Goal: Task Accomplishment & Management: Manage account settings

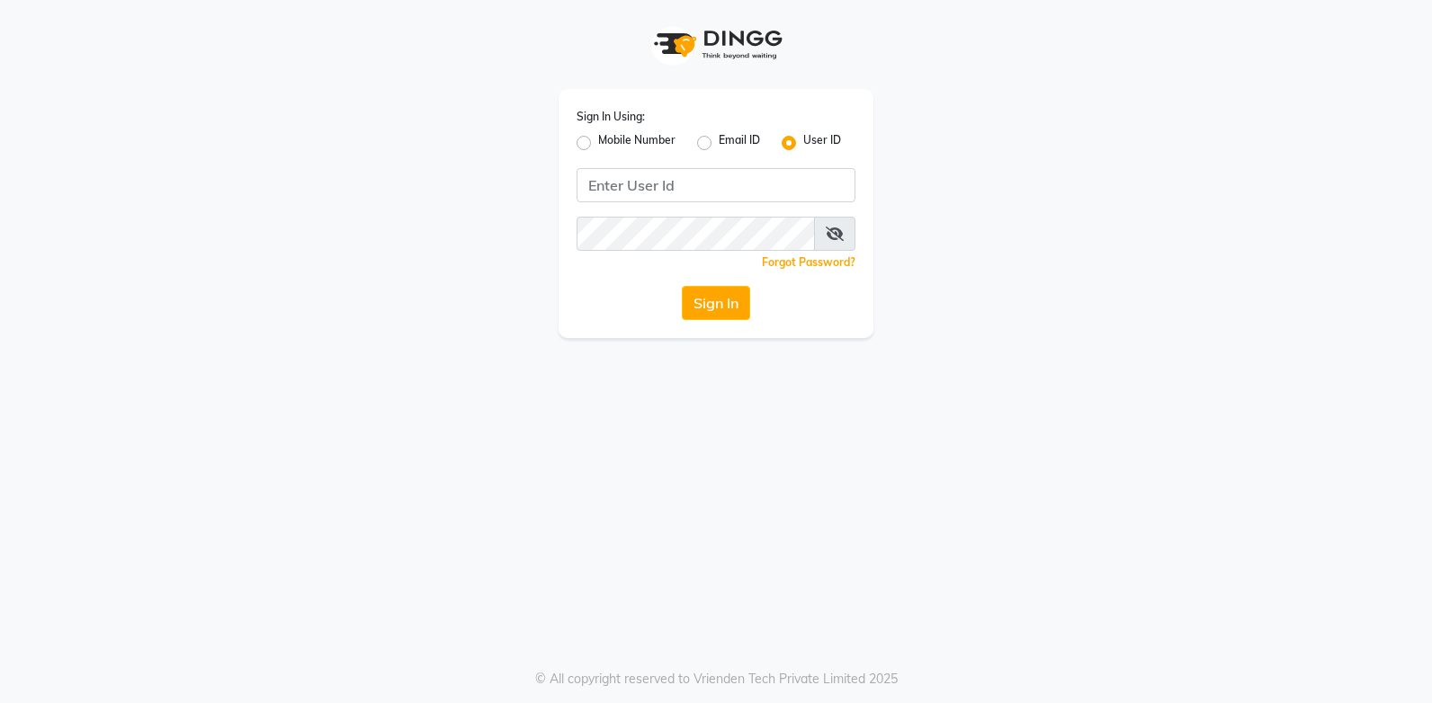
click at [598, 145] on label "Mobile Number" at bounding box center [636, 143] width 77 height 22
click at [598, 144] on input "Mobile Number" at bounding box center [604, 138] width 12 height 12
radio input "true"
radio input "false"
click at [702, 190] on input "Username" at bounding box center [746, 185] width 219 height 34
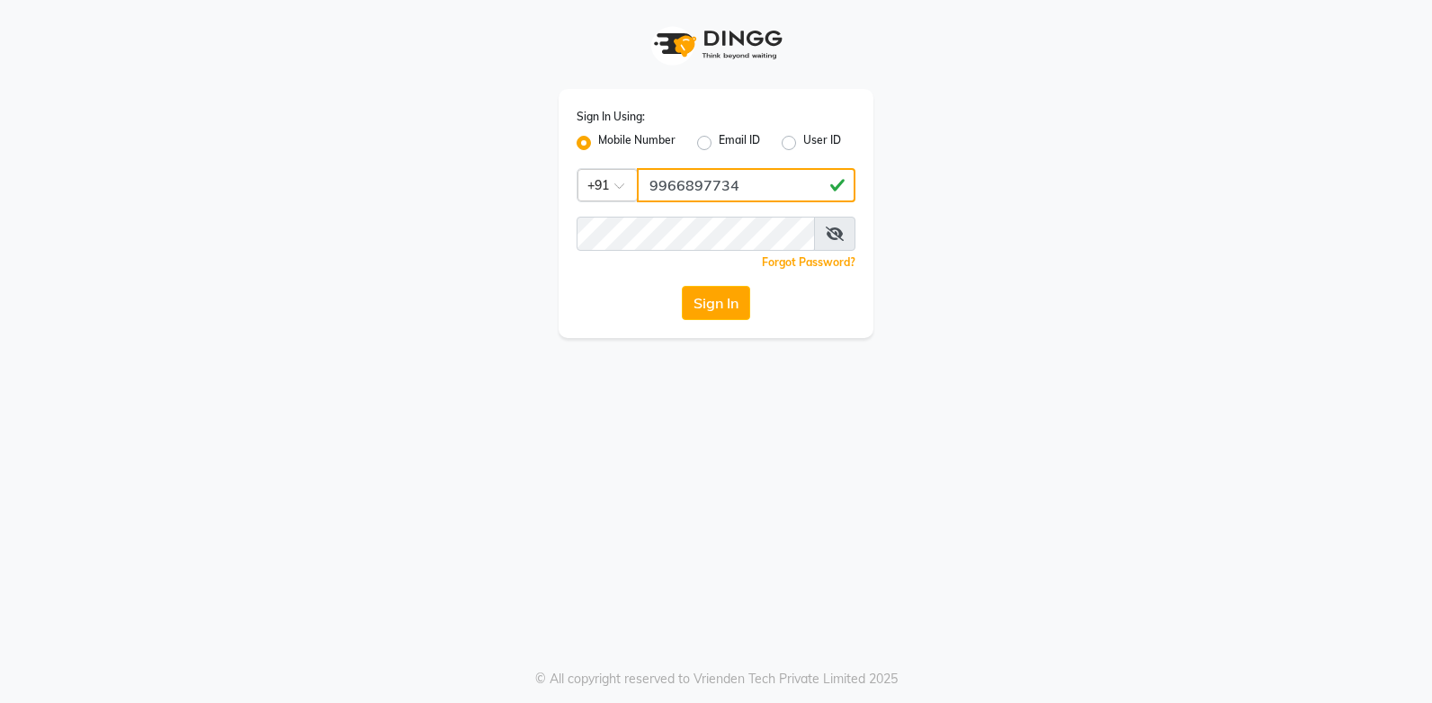
type input "9966897734"
click at [718, 301] on button "Sign In" at bounding box center [716, 303] width 68 height 34
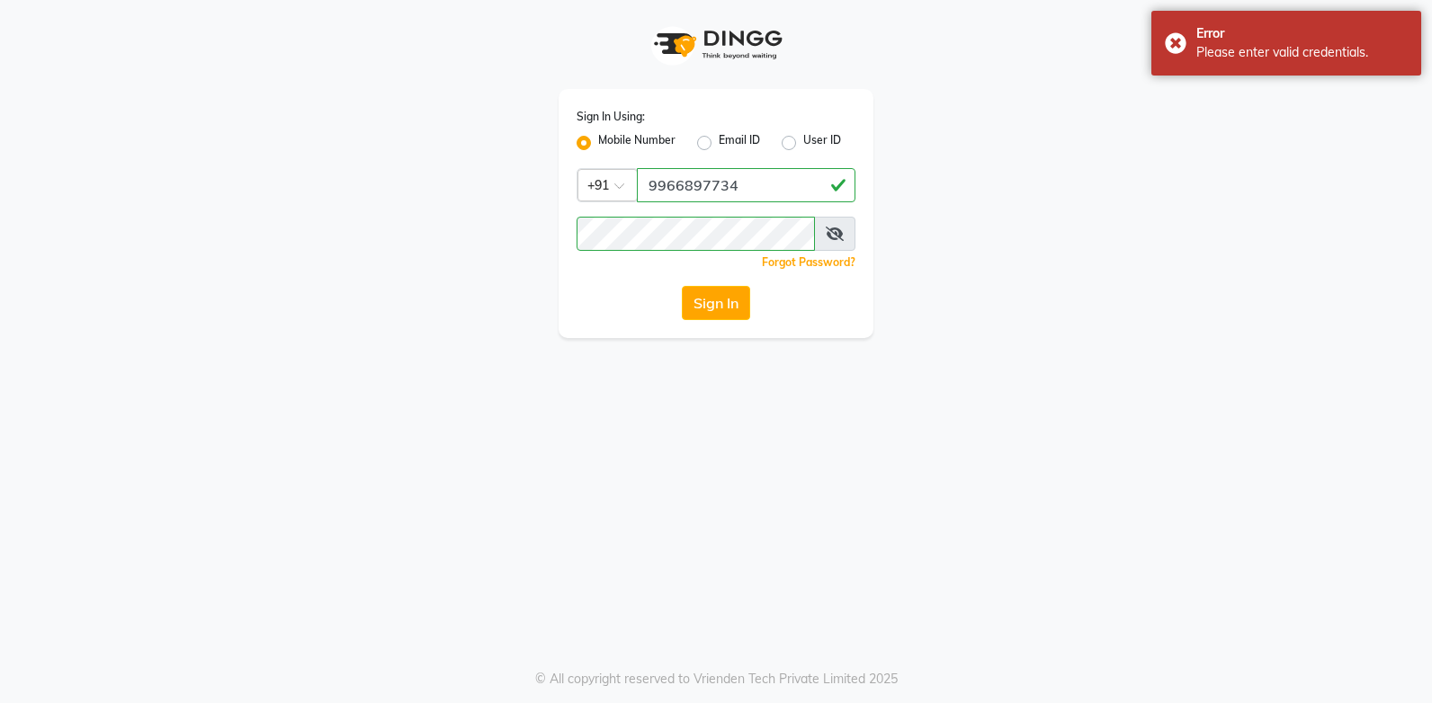
click at [837, 231] on icon at bounding box center [835, 234] width 18 height 14
click at [718, 299] on button "Sign In" at bounding box center [716, 303] width 68 height 34
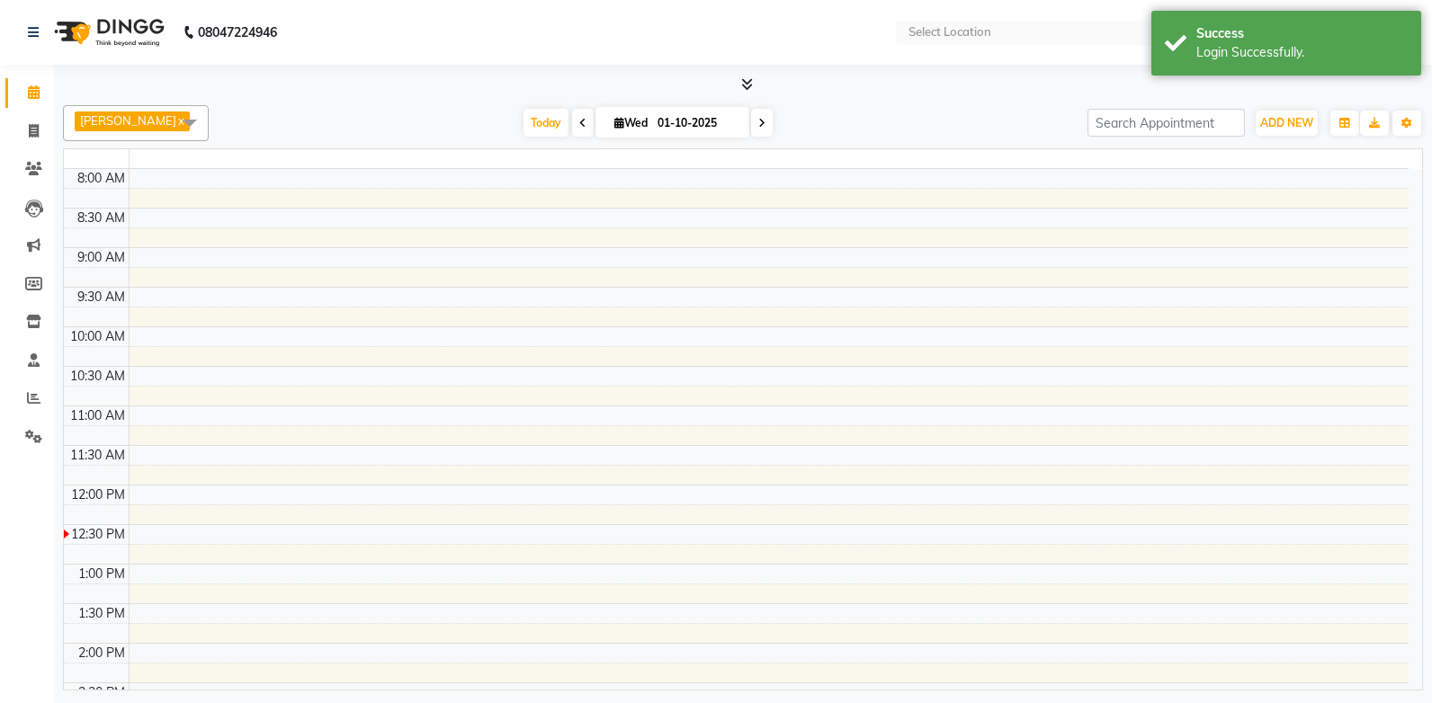
select select "en"
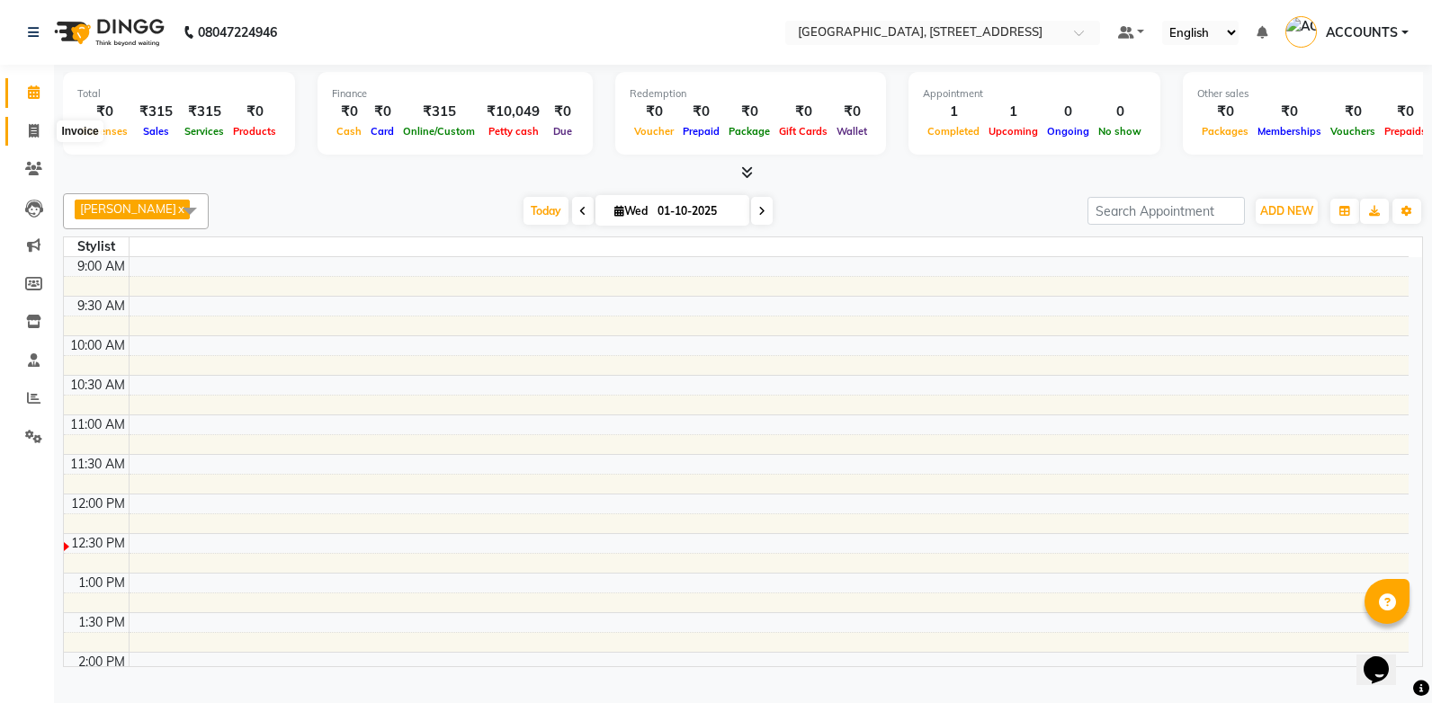
click at [37, 129] on icon at bounding box center [34, 130] width 10 height 13
select select "service"
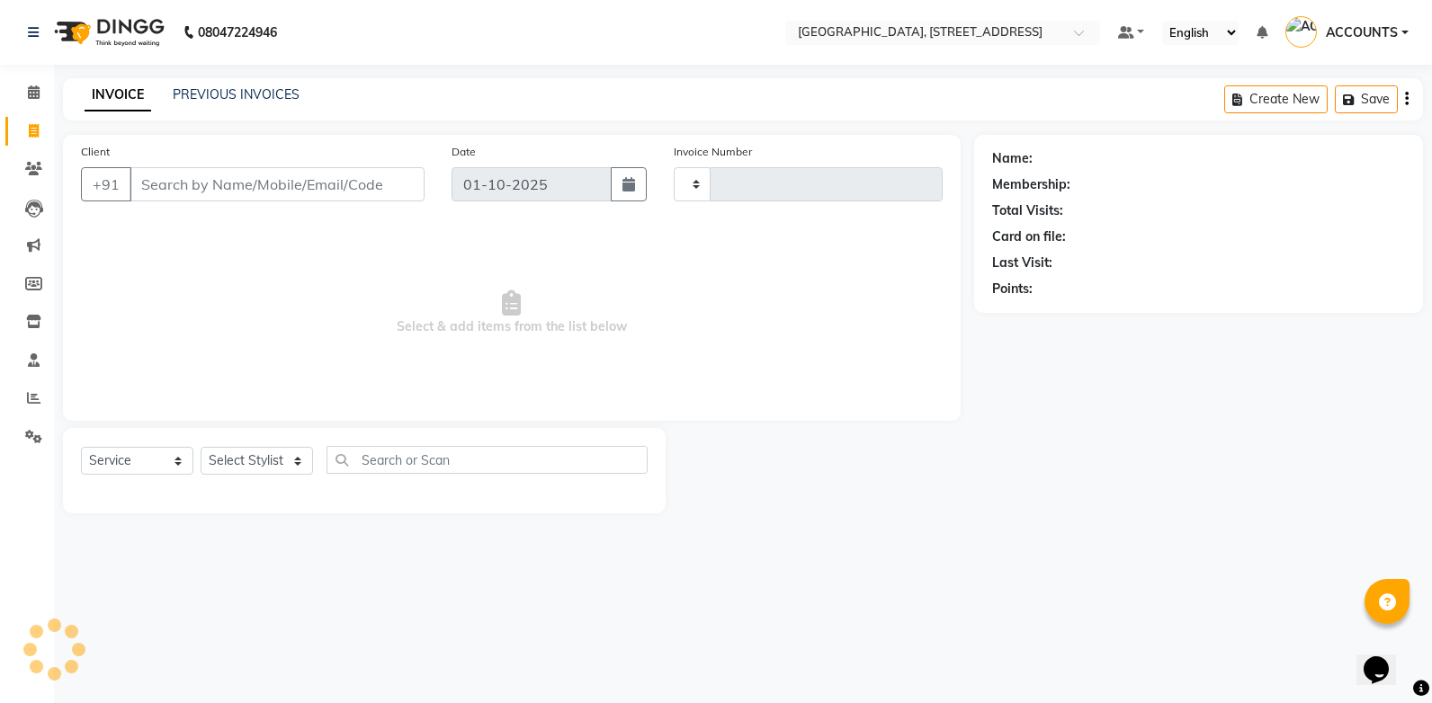
type input "1109"
select select "8062"
click at [267, 94] on link "PREVIOUS INVOICES" at bounding box center [236, 94] width 127 height 16
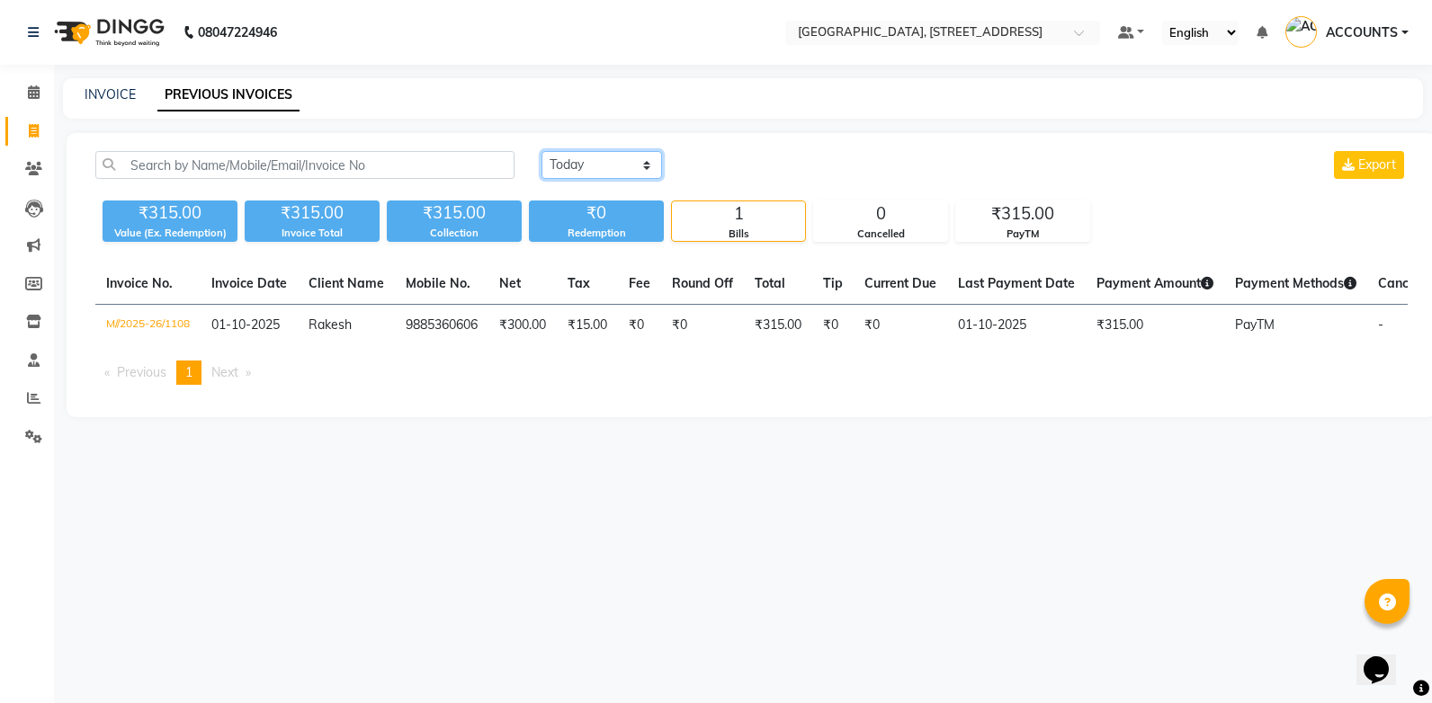
click at [587, 166] on select "[DATE] [DATE] Custom Range" at bounding box center [602, 165] width 121 height 28
select select "range"
click at [542, 151] on select "[DATE] [DATE] Custom Range" at bounding box center [602, 165] width 121 height 28
click at [779, 174] on input "01-10-2025" at bounding box center [748, 165] width 126 height 25
select select "10"
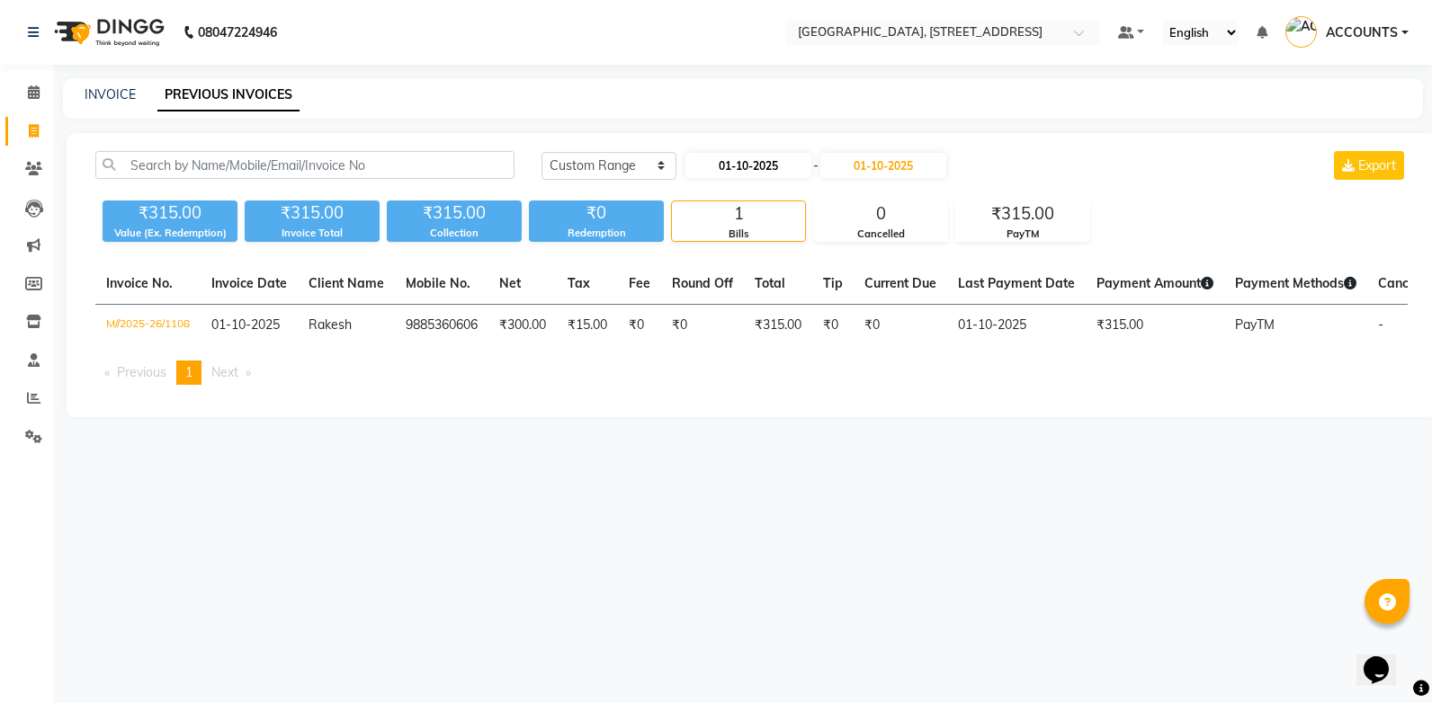
select select "2025"
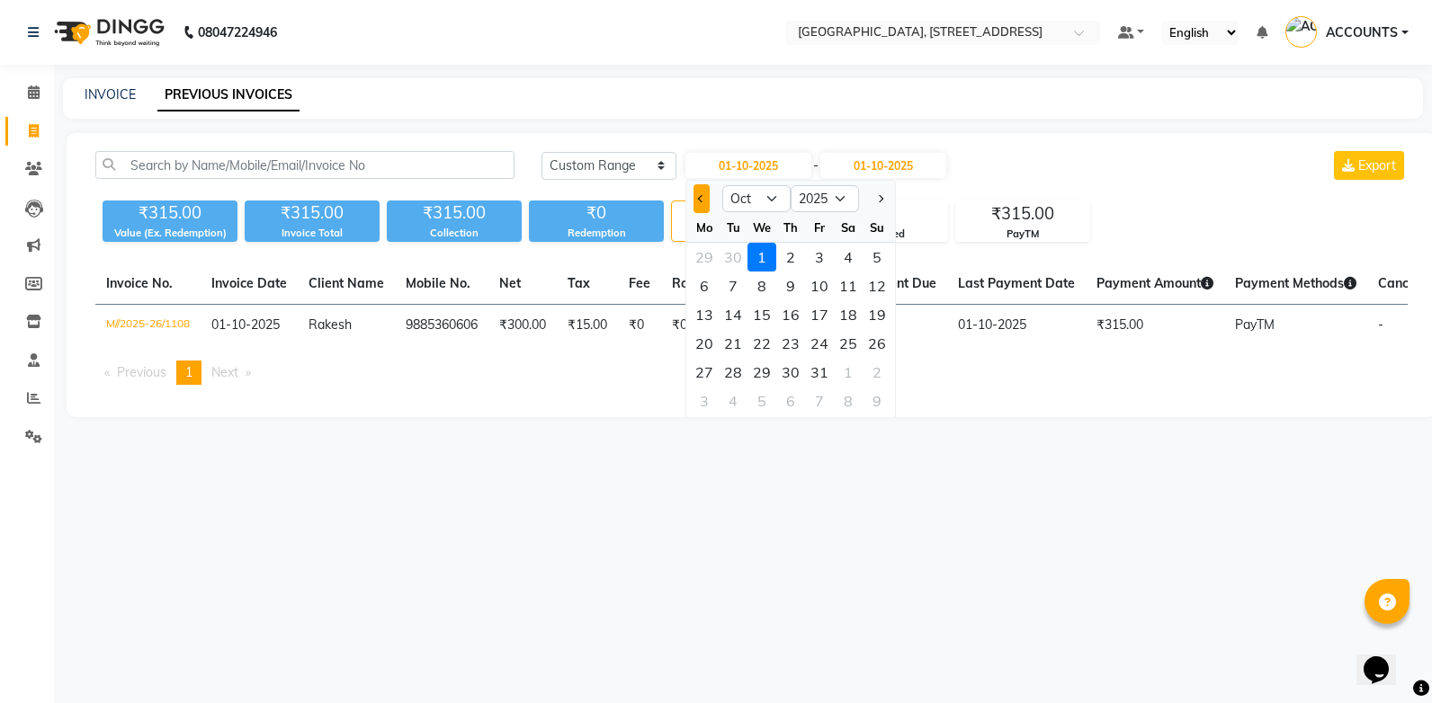
click at [696, 204] on button "Previous month" at bounding box center [701, 198] width 15 height 29
select select "9"
click at [735, 373] on div "30" at bounding box center [733, 372] width 29 height 29
type input "30-09-2025"
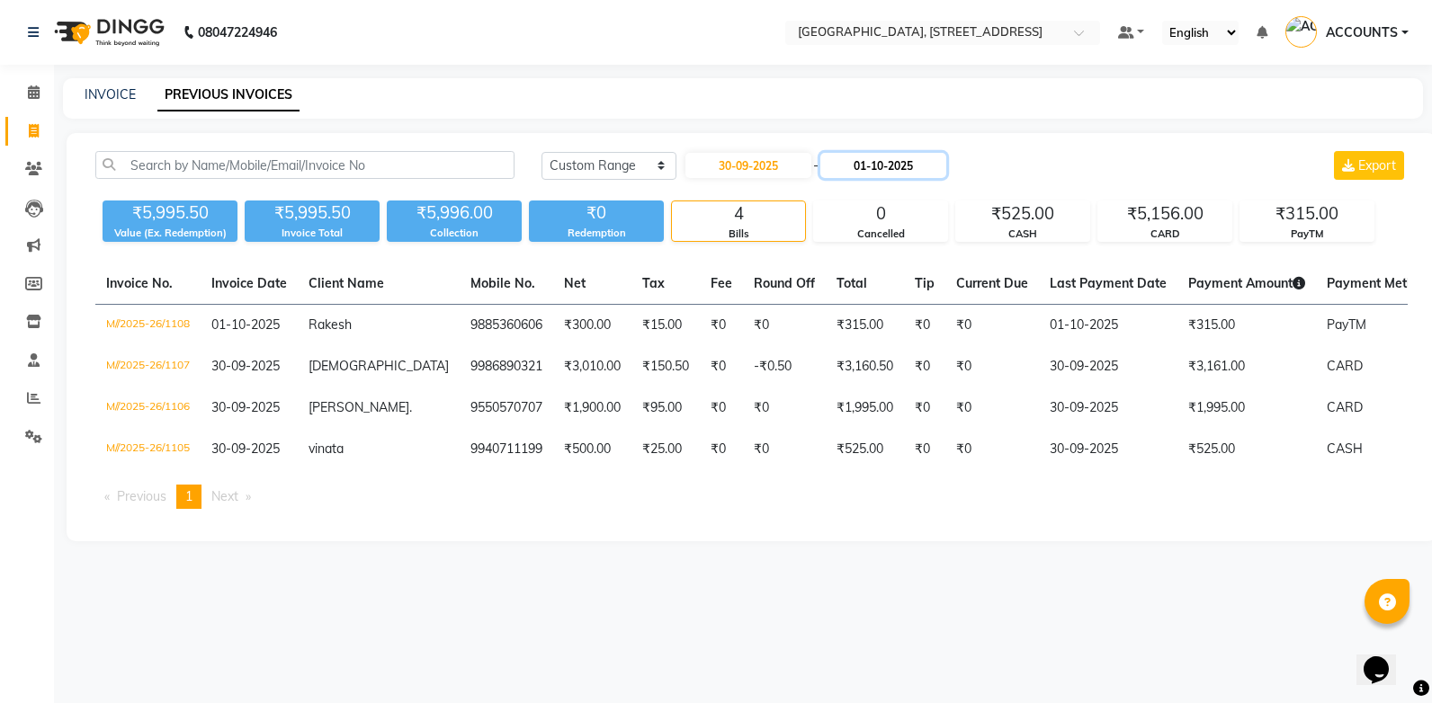
click at [870, 175] on input "01-10-2025" at bounding box center [883, 165] width 126 height 25
select select "10"
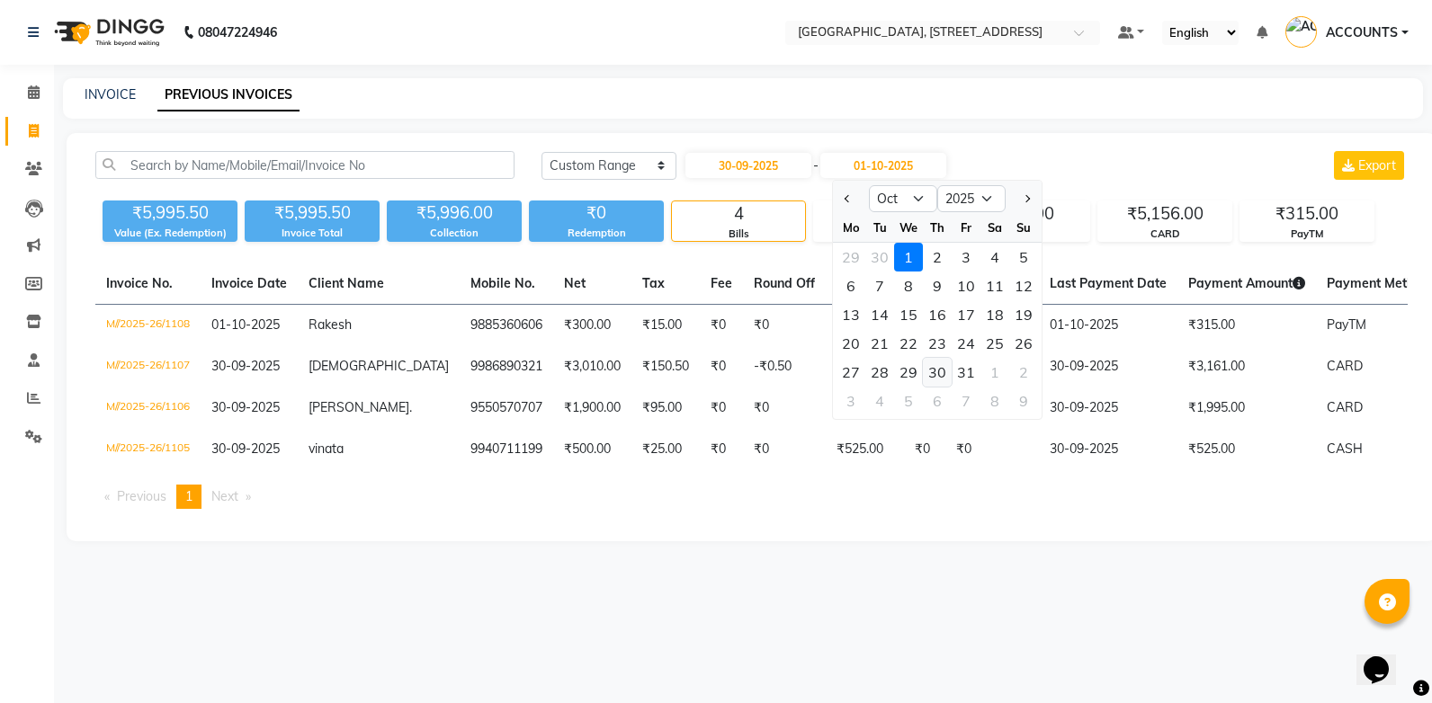
click at [942, 375] on div "30" at bounding box center [937, 372] width 29 height 29
type input "[DATE]"
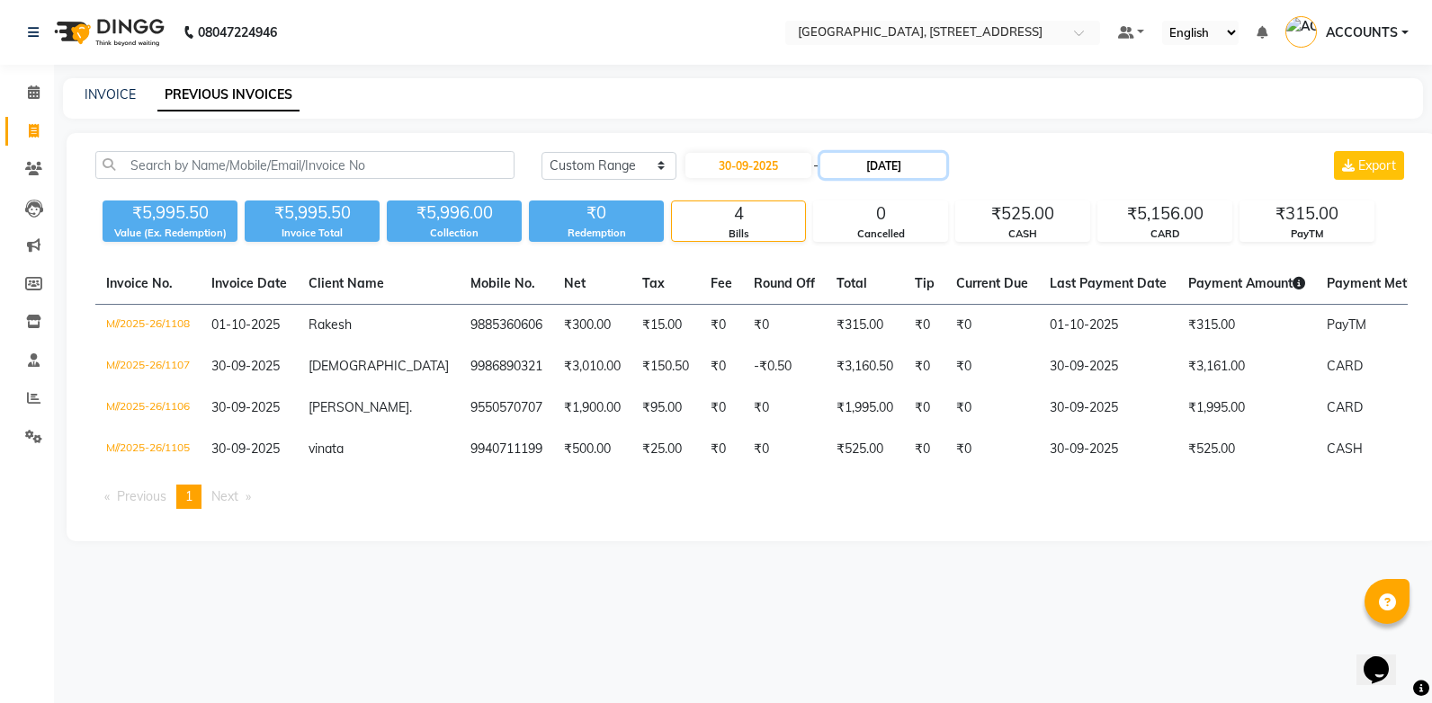
click at [885, 166] on input "[DATE]" at bounding box center [883, 165] width 126 height 25
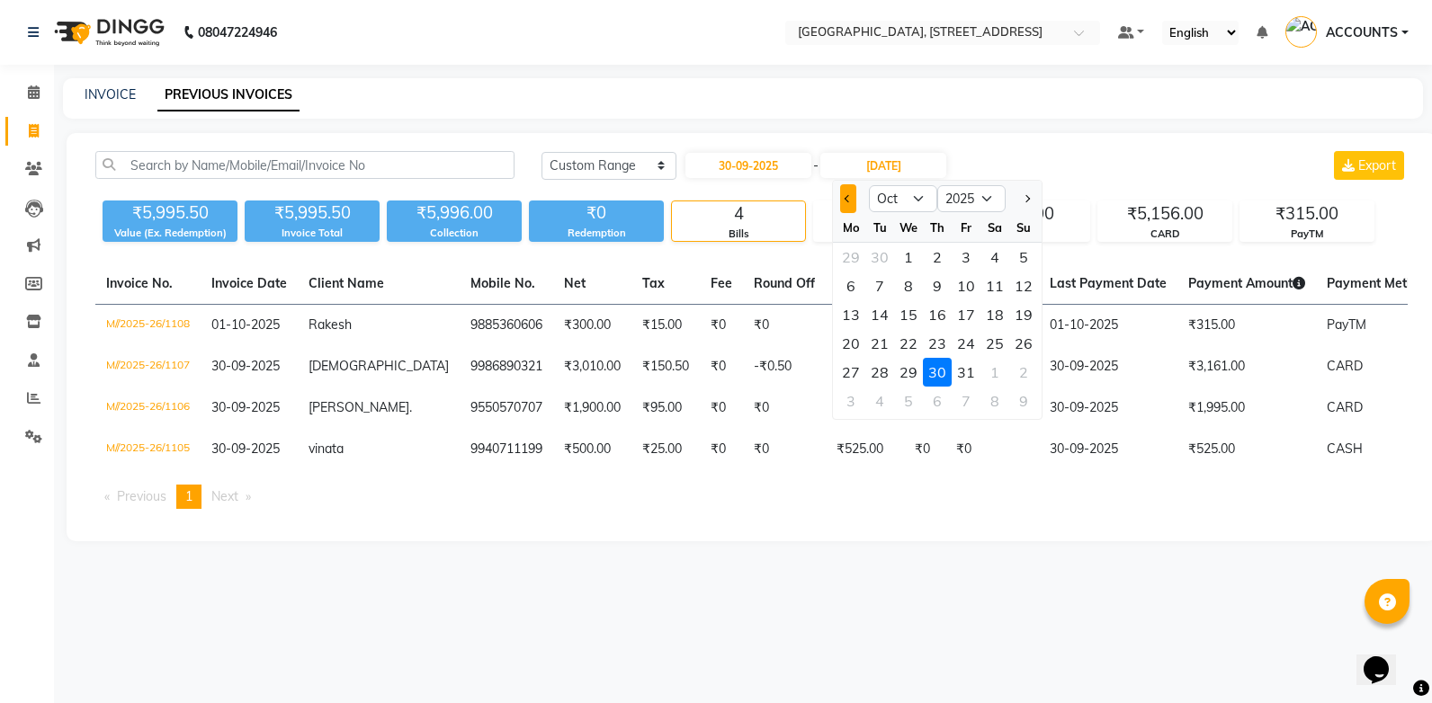
click at [845, 203] on button "Previous month" at bounding box center [847, 198] width 15 height 29
select select "9"
click at [883, 376] on div "30" at bounding box center [879, 372] width 29 height 29
type input "30-09-2025"
